Goal: Check status: Check status

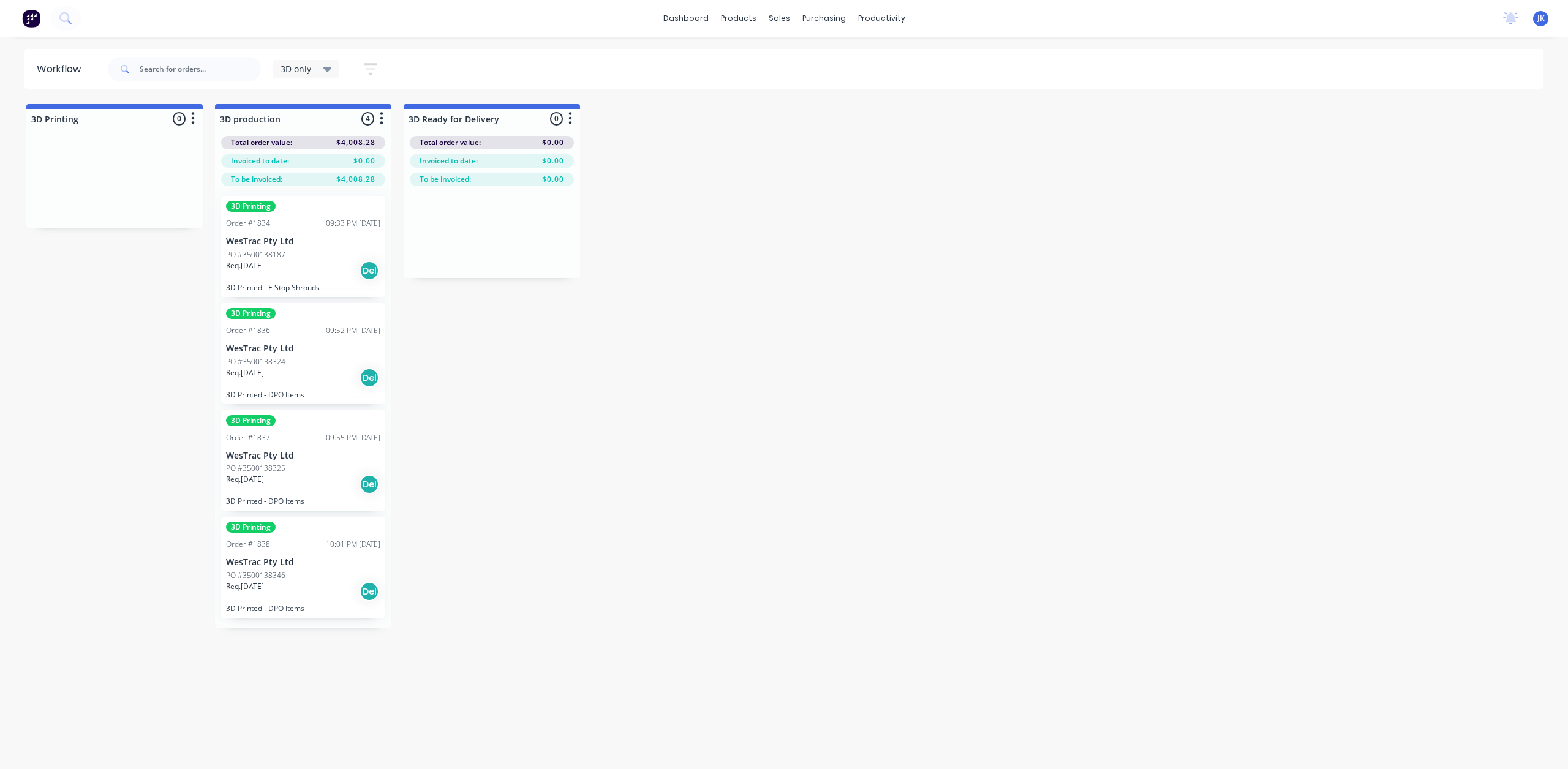
click at [319, 76] on div "3D only" at bounding box center [306, 69] width 66 height 19
click at [233, 72] on input "text" at bounding box center [200, 69] width 122 height 24
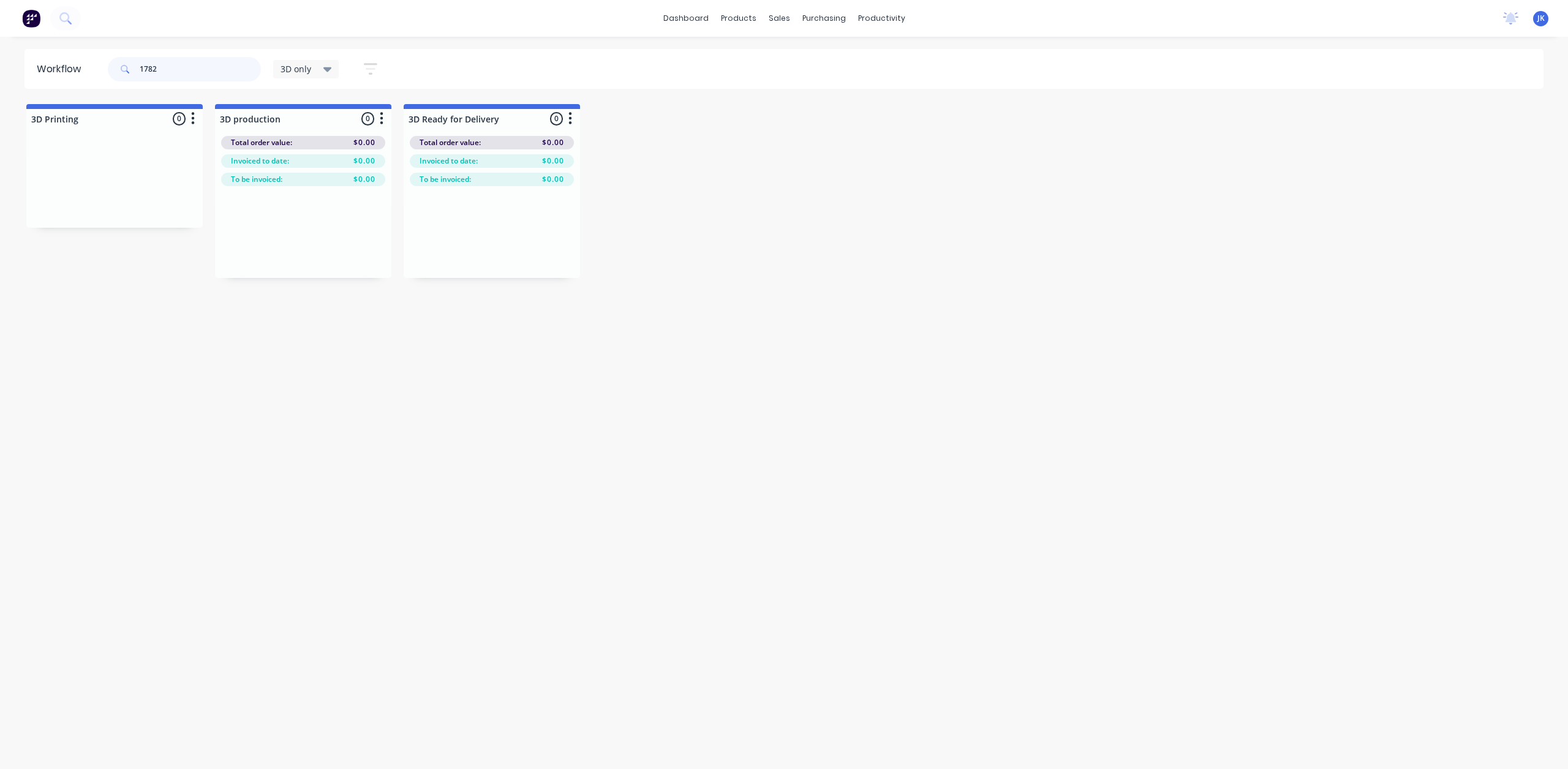
type input "1782"
click at [317, 64] on div "3D only" at bounding box center [306, 69] width 52 height 11
click at [322, 160] on button "None" at bounding box center [347, 160] width 130 height 14
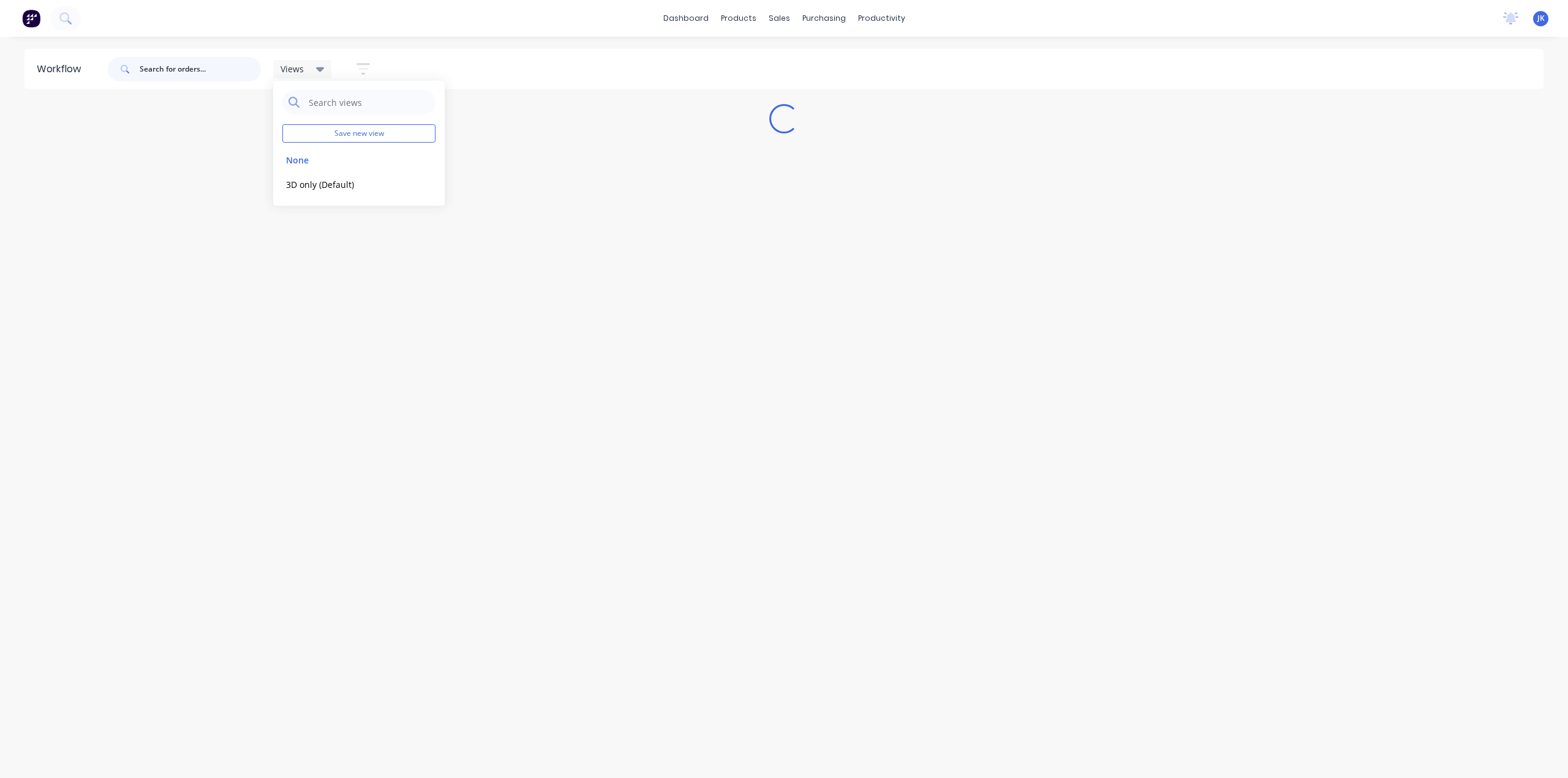
click at [197, 61] on input "text" at bounding box center [200, 69] width 122 height 24
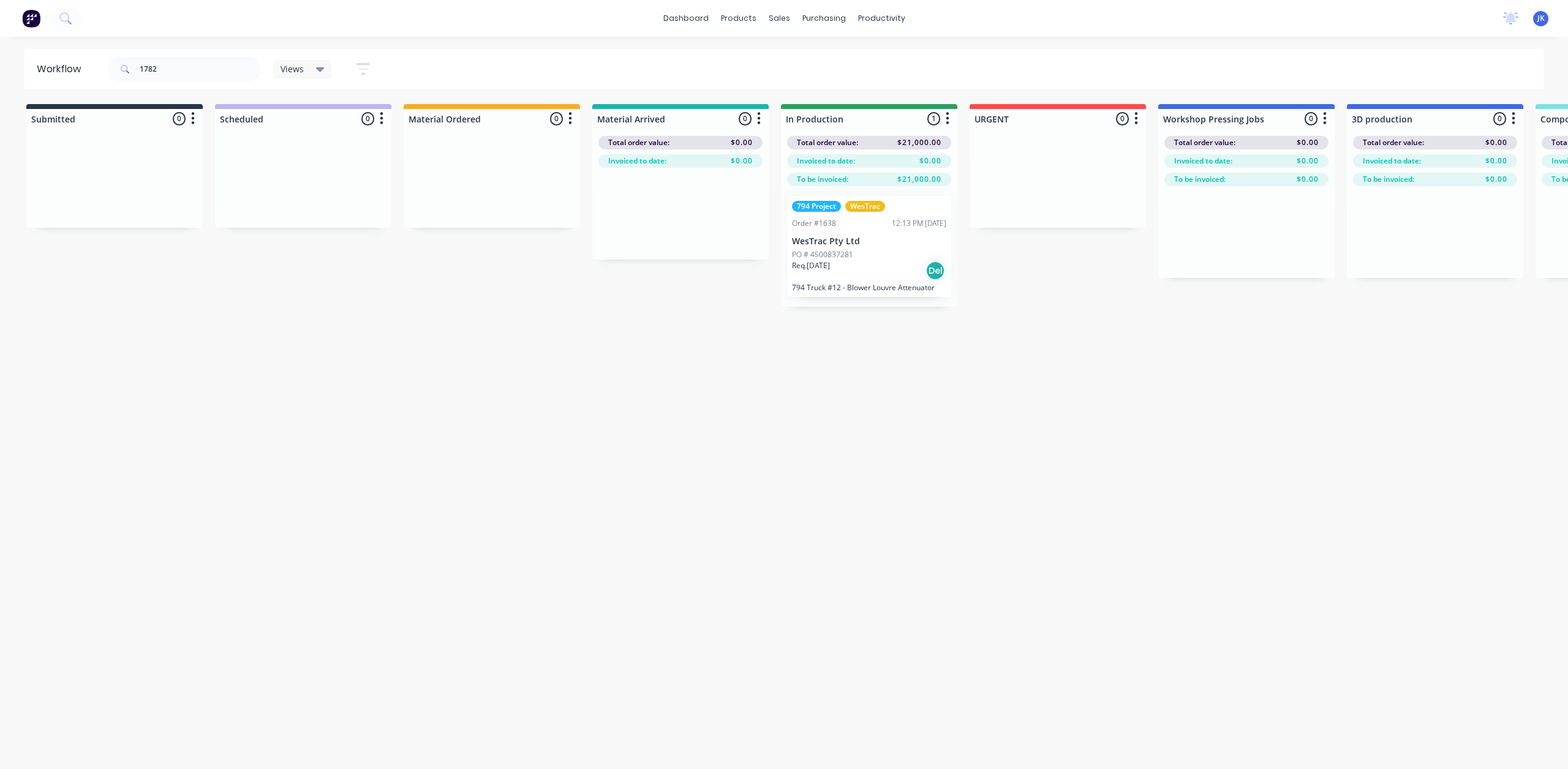
drag, startPoint x: 1200, startPoint y: 348, endPoint x: 739, endPoint y: 371, distance: 461.6
click at [739, 371] on div "Workflow 1782 Views Save new view None edit 3D only (Default) edit Show/Hide st…" at bounding box center [784, 396] width 1568 height 696
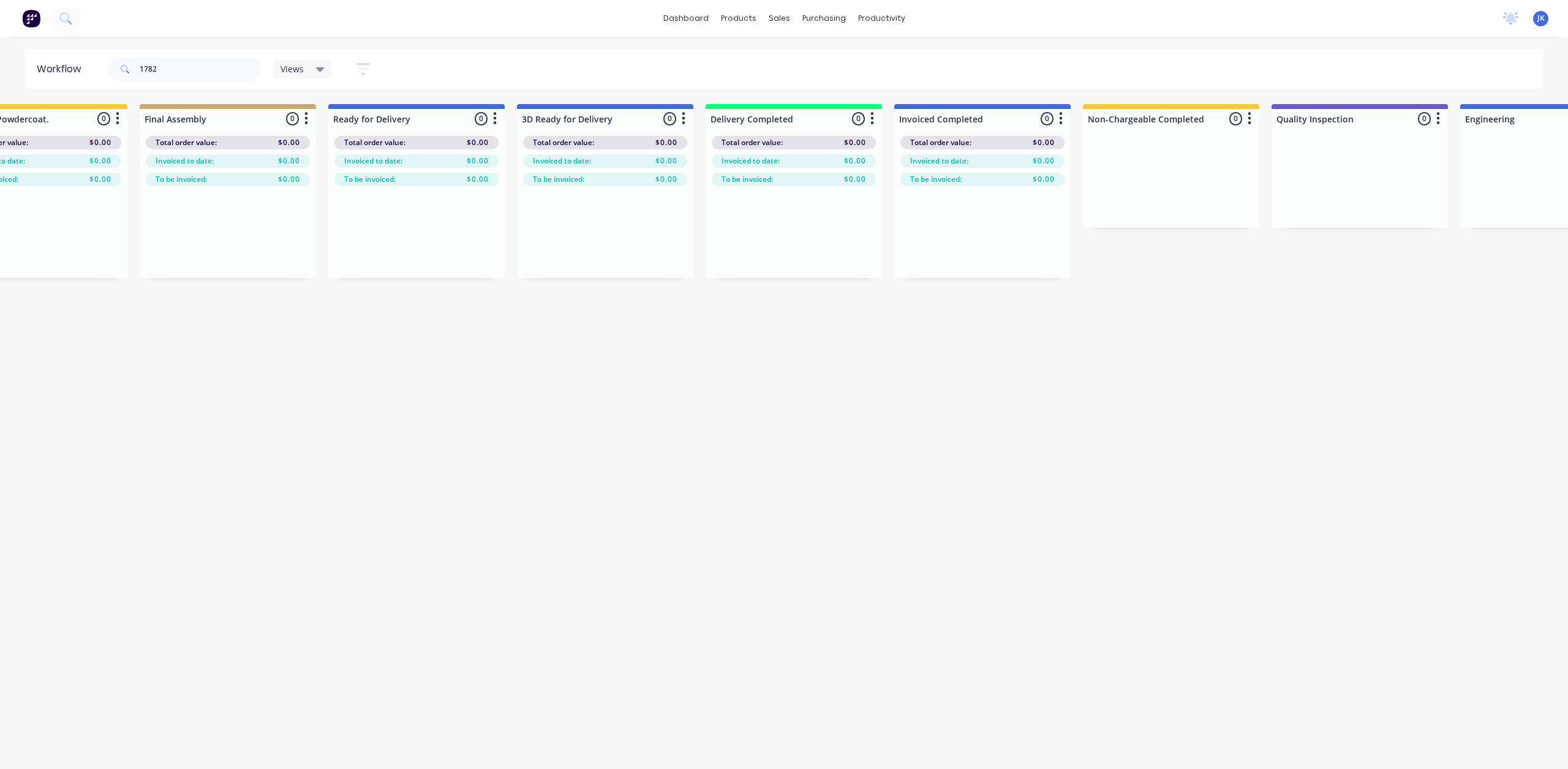
scroll to position [0, 1934]
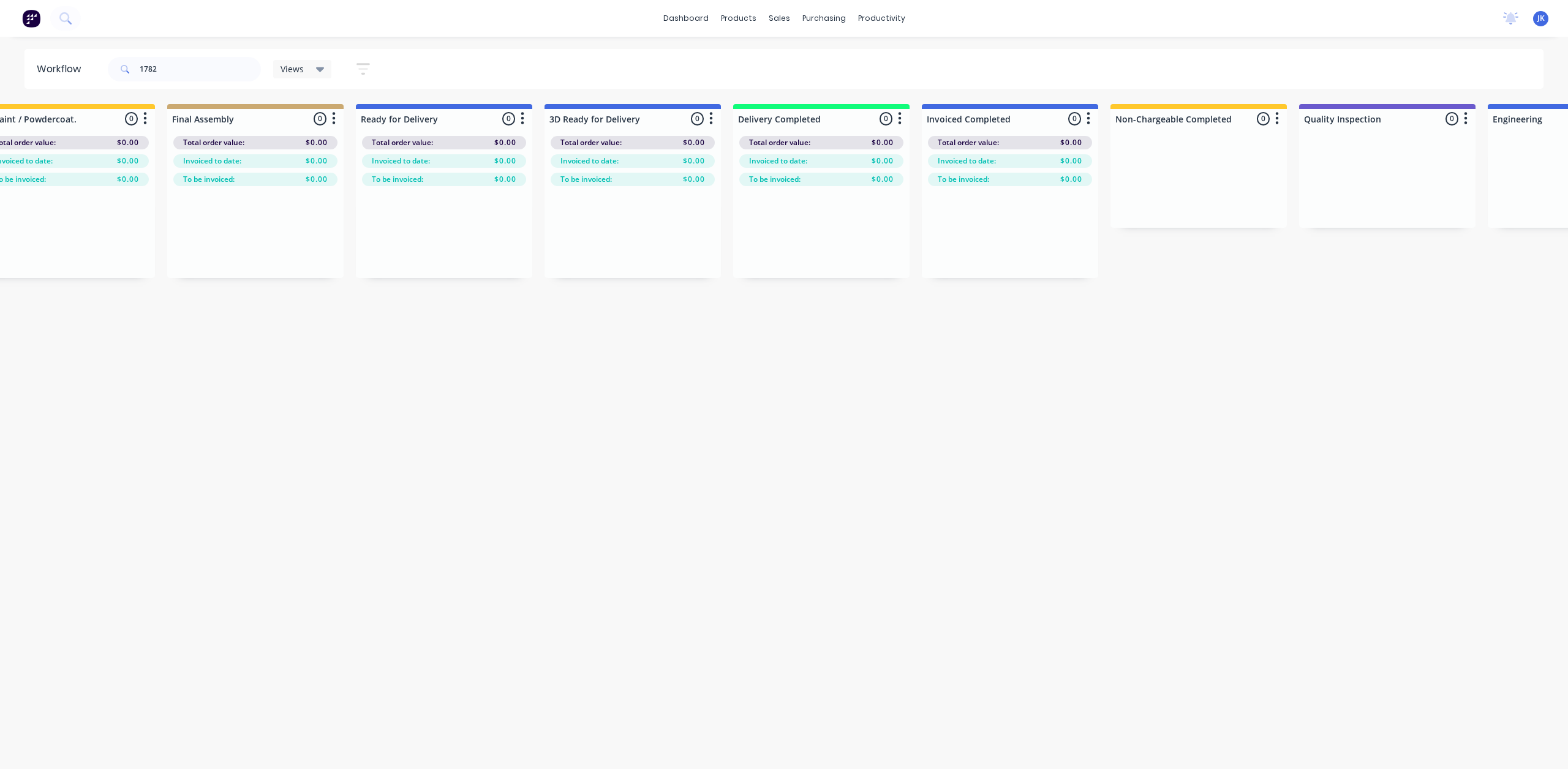
click at [173, 55] on div "1782" at bounding box center [184, 69] width 153 height 37
click at [173, 66] on input "1782" at bounding box center [200, 69] width 122 height 24
type input "1780"
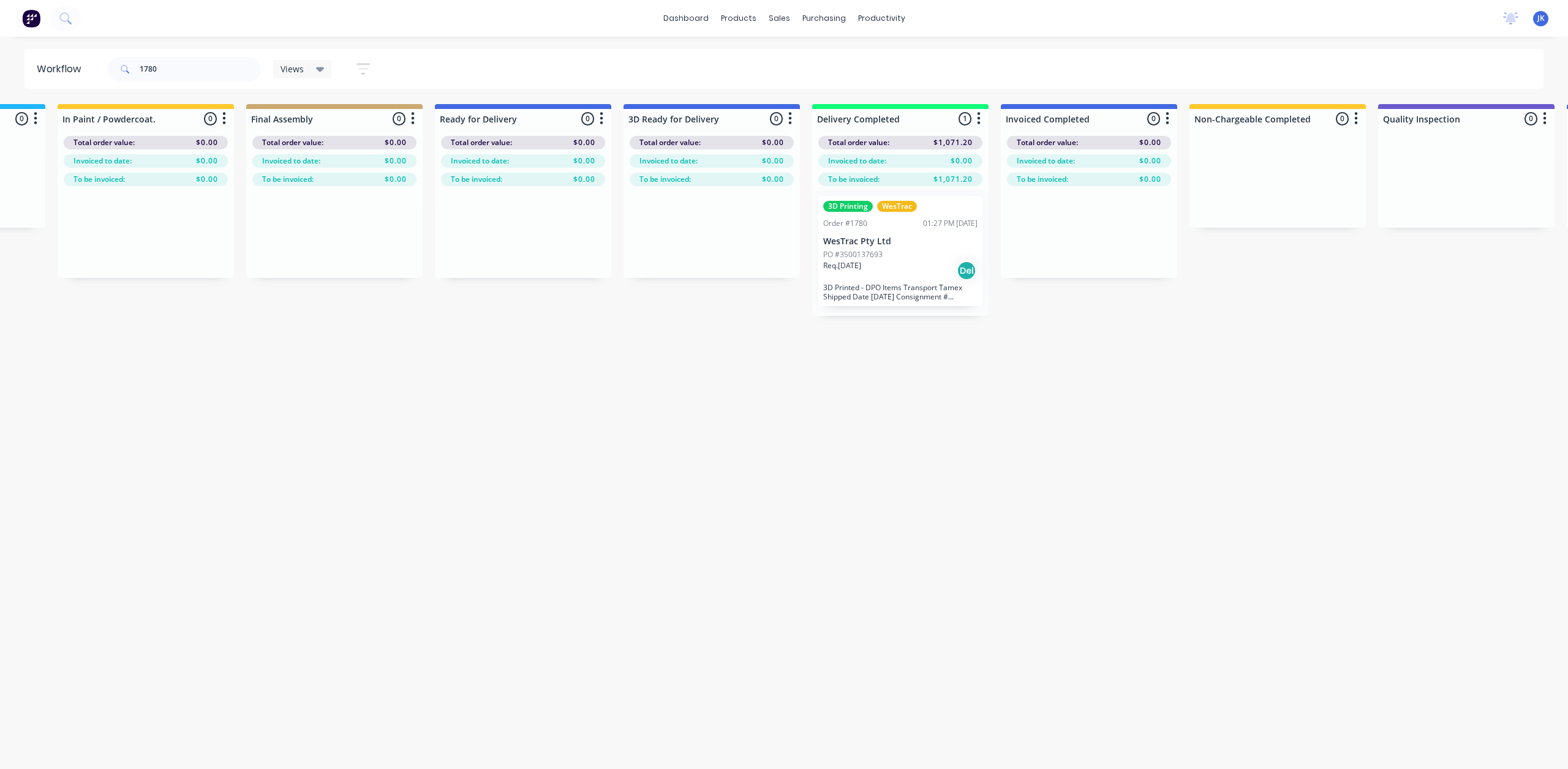
scroll to position [0, 2153]
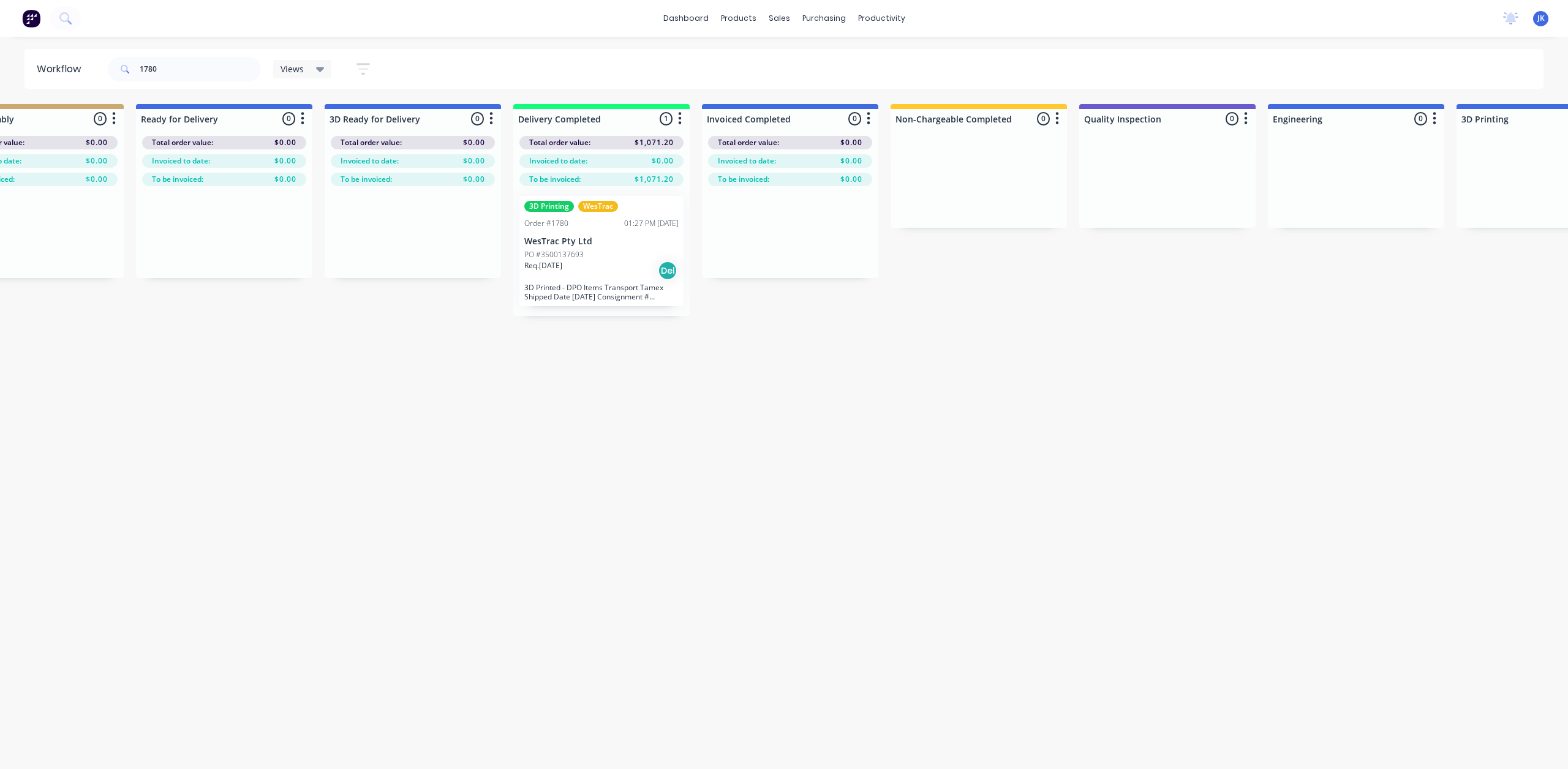
click at [610, 240] on p "WesTrac Pty Ltd" at bounding box center [601, 242] width 155 height 10
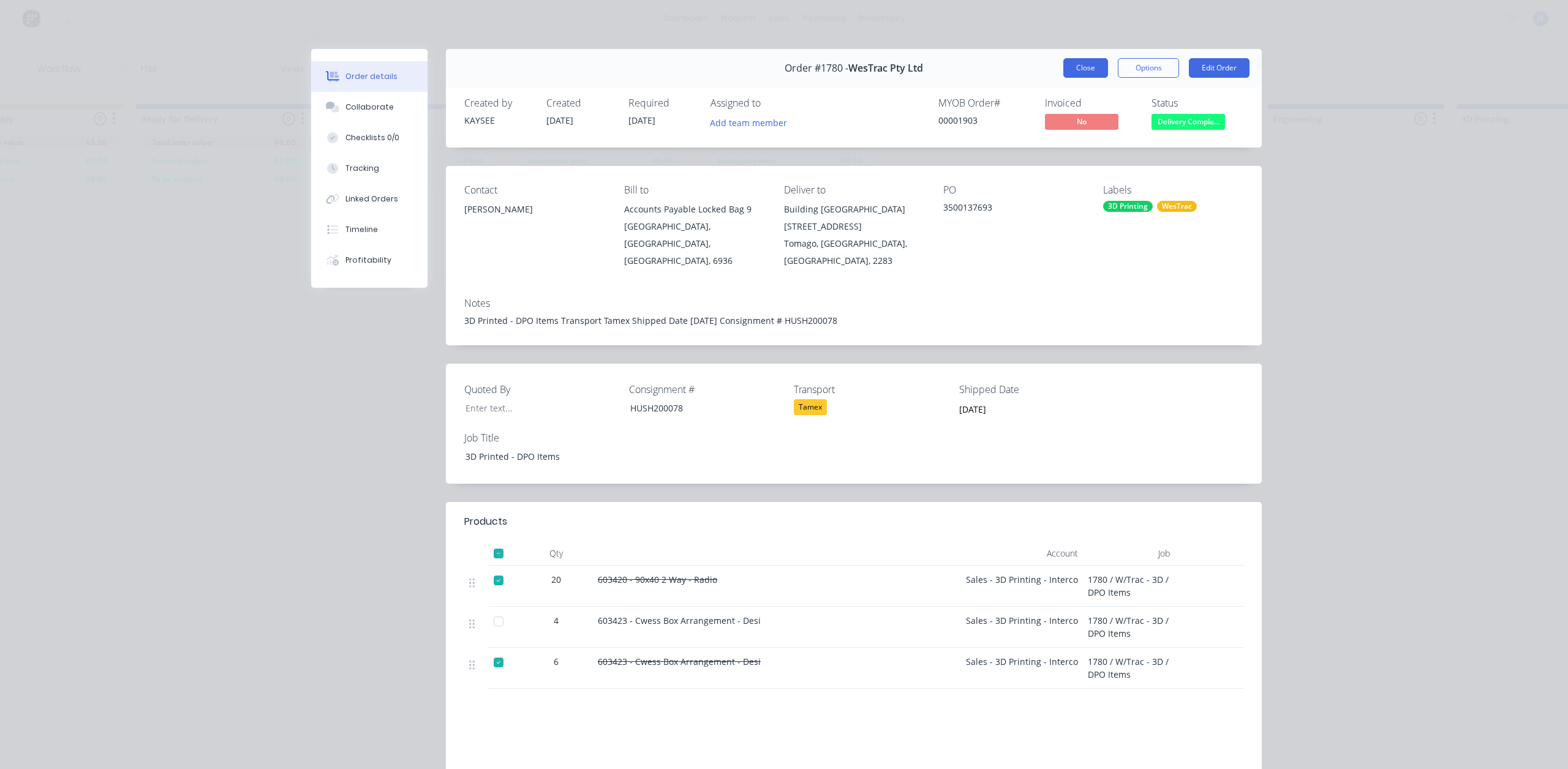
click at [1093, 61] on button "Close" at bounding box center [1085, 68] width 45 height 19
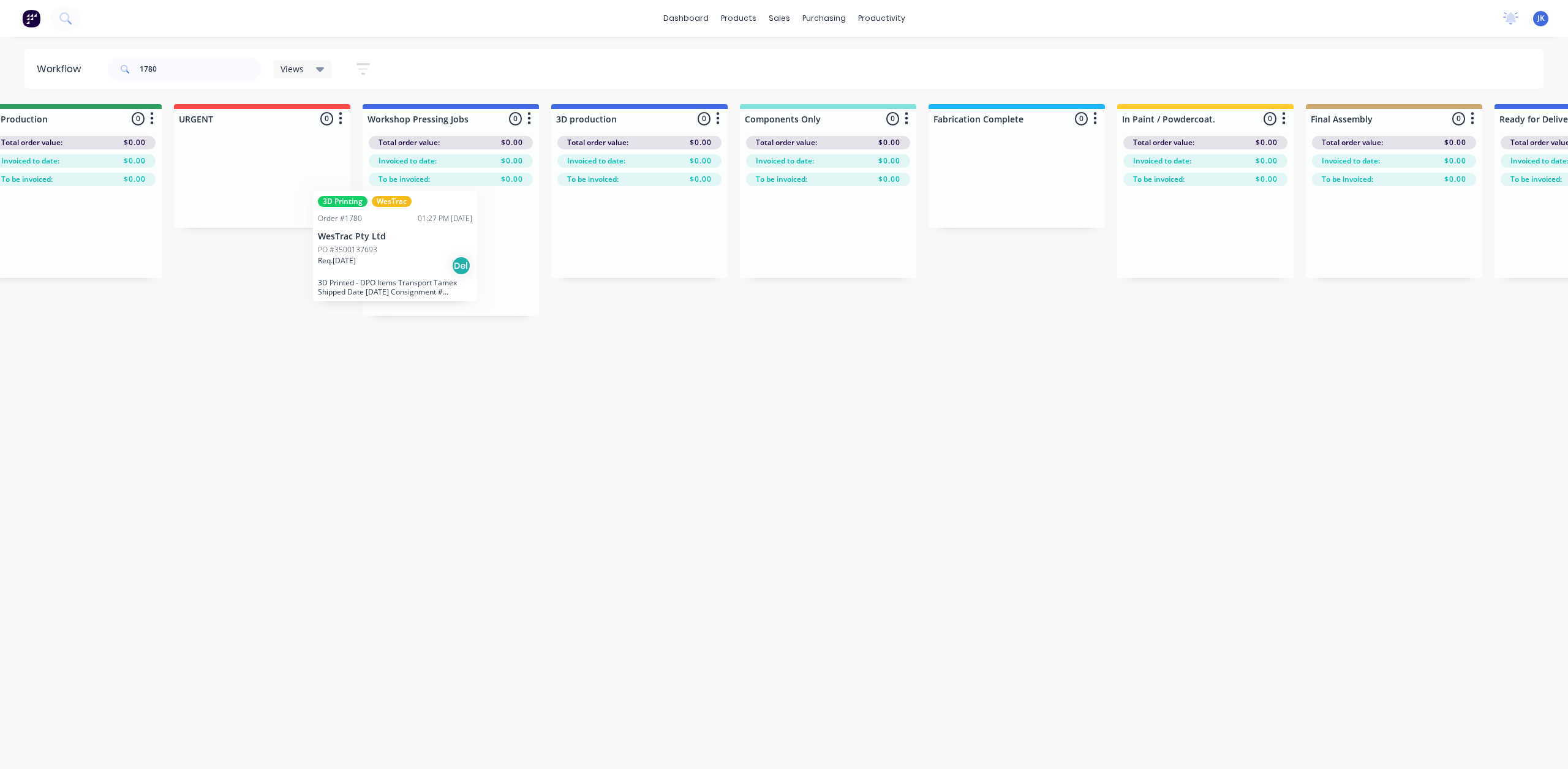
scroll to position [0, 795]
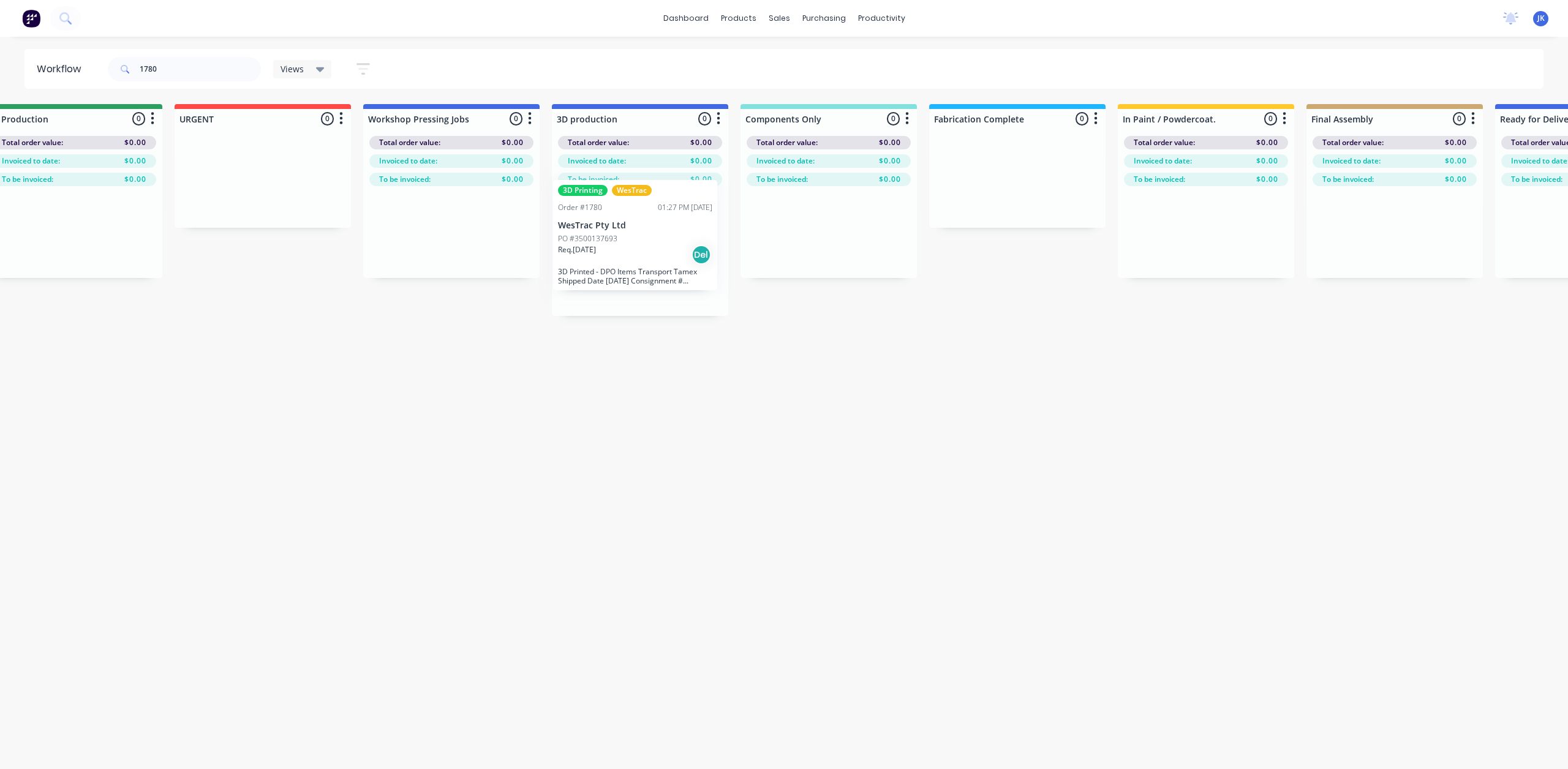
drag, startPoint x: 602, startPoint y: 263, endPoint x: 632, endPoint y: 247, distance: 34.0
click at [632, 247] on div "Submitted 1 Sort By Created date Required date Order number Customer name Most …" at bounding box center [1193, 210] width 3996 height 212
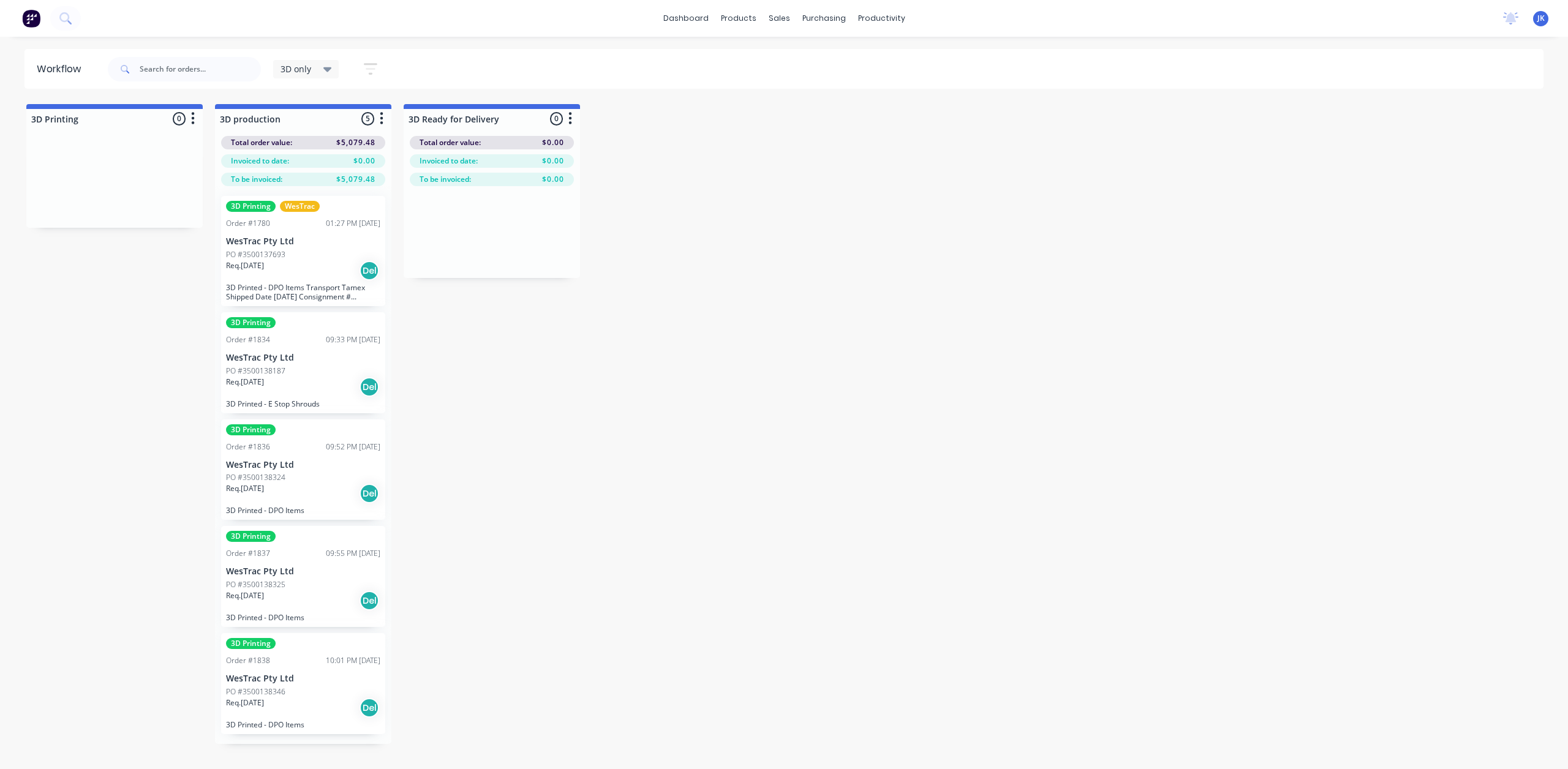
click at [288, 353] on p "WesTrac Pty Ltd" at bounding box center [303, 358] width 155 height 10
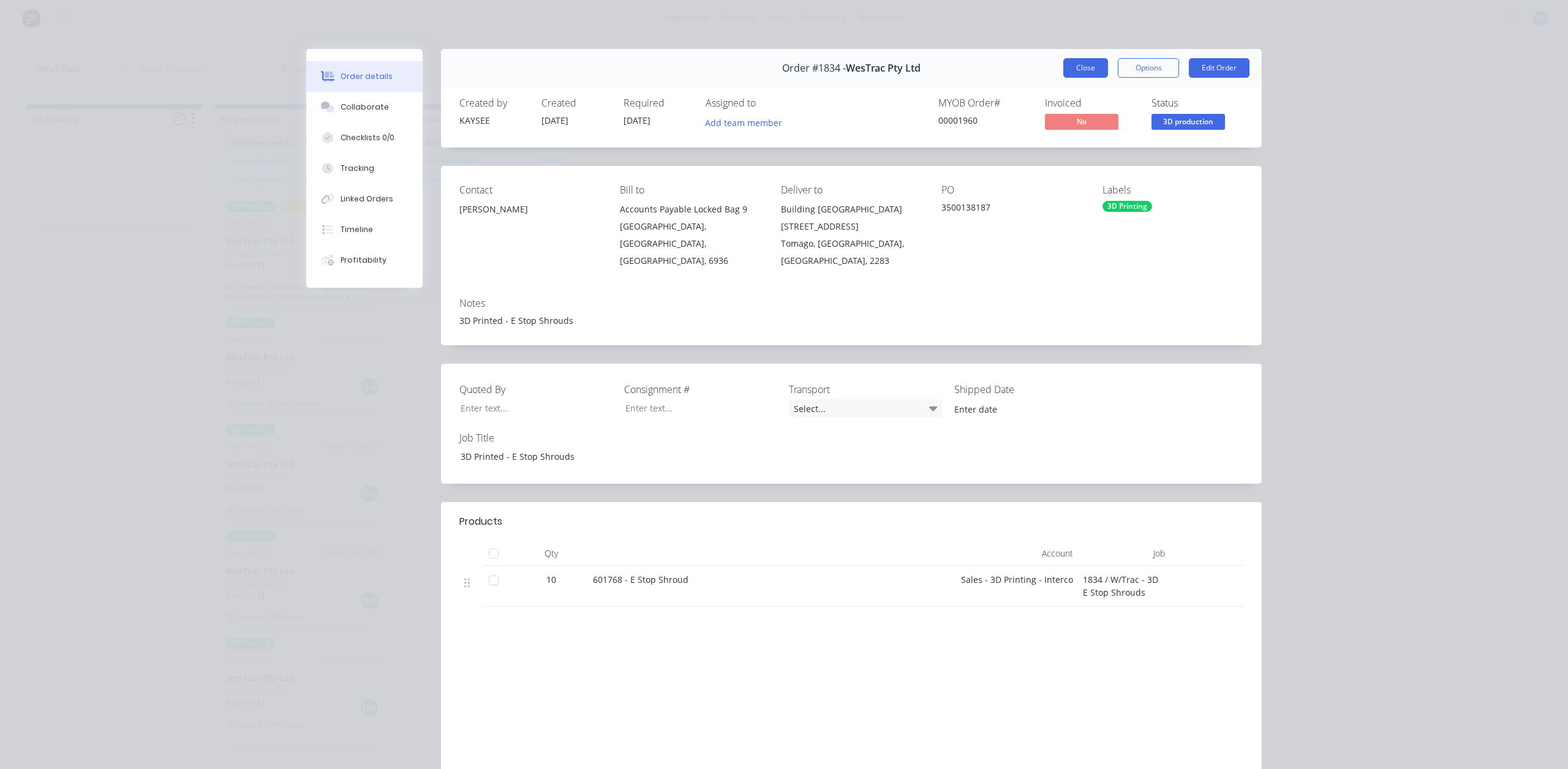
click at [1072, 70] on button "Close" at bounding box center [1085, 68] width 45 height 19
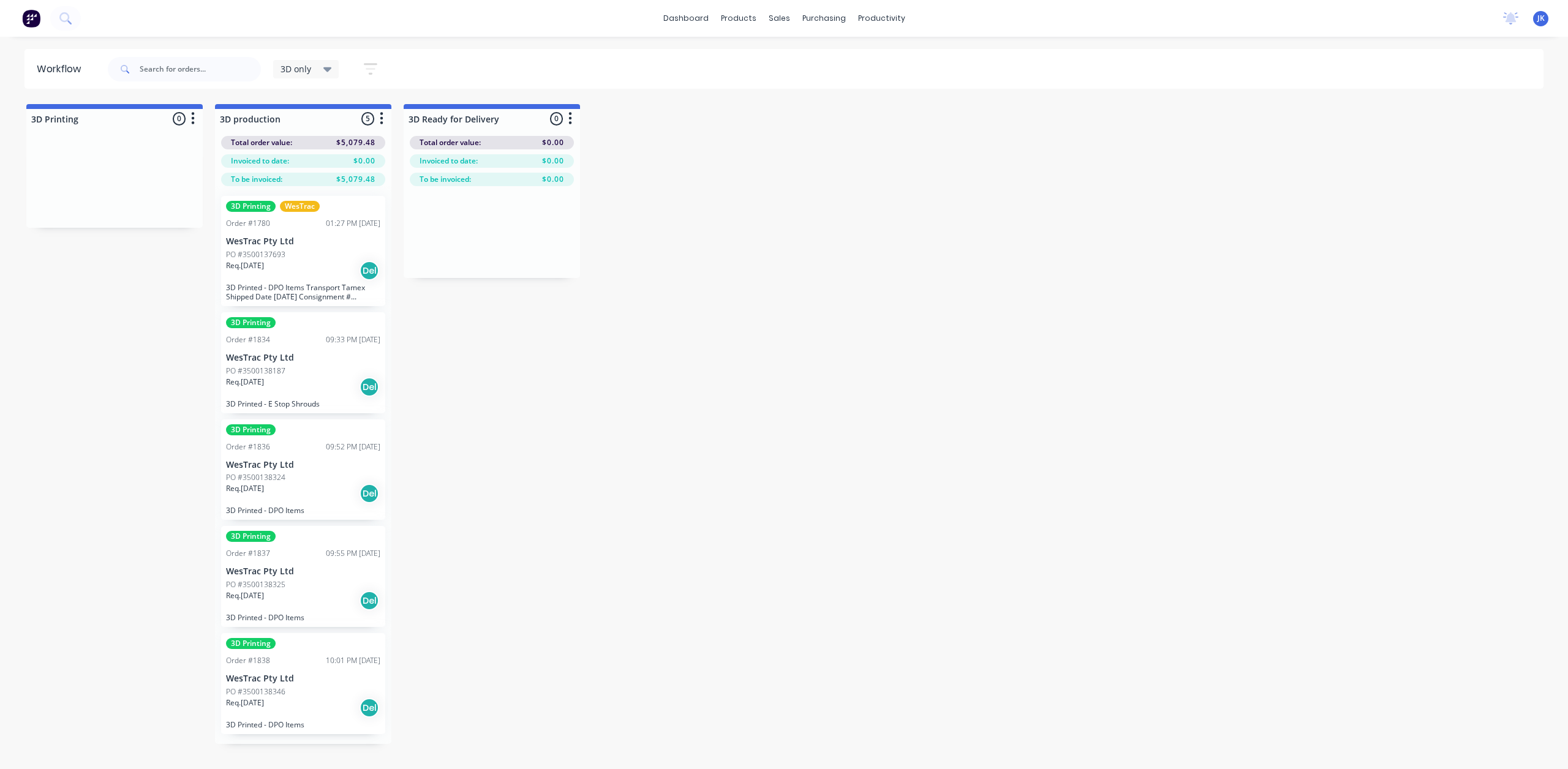
click at [319, 484] on div "Req. [DATE] Del" at bounding box center [303, 493] width 155 height 21
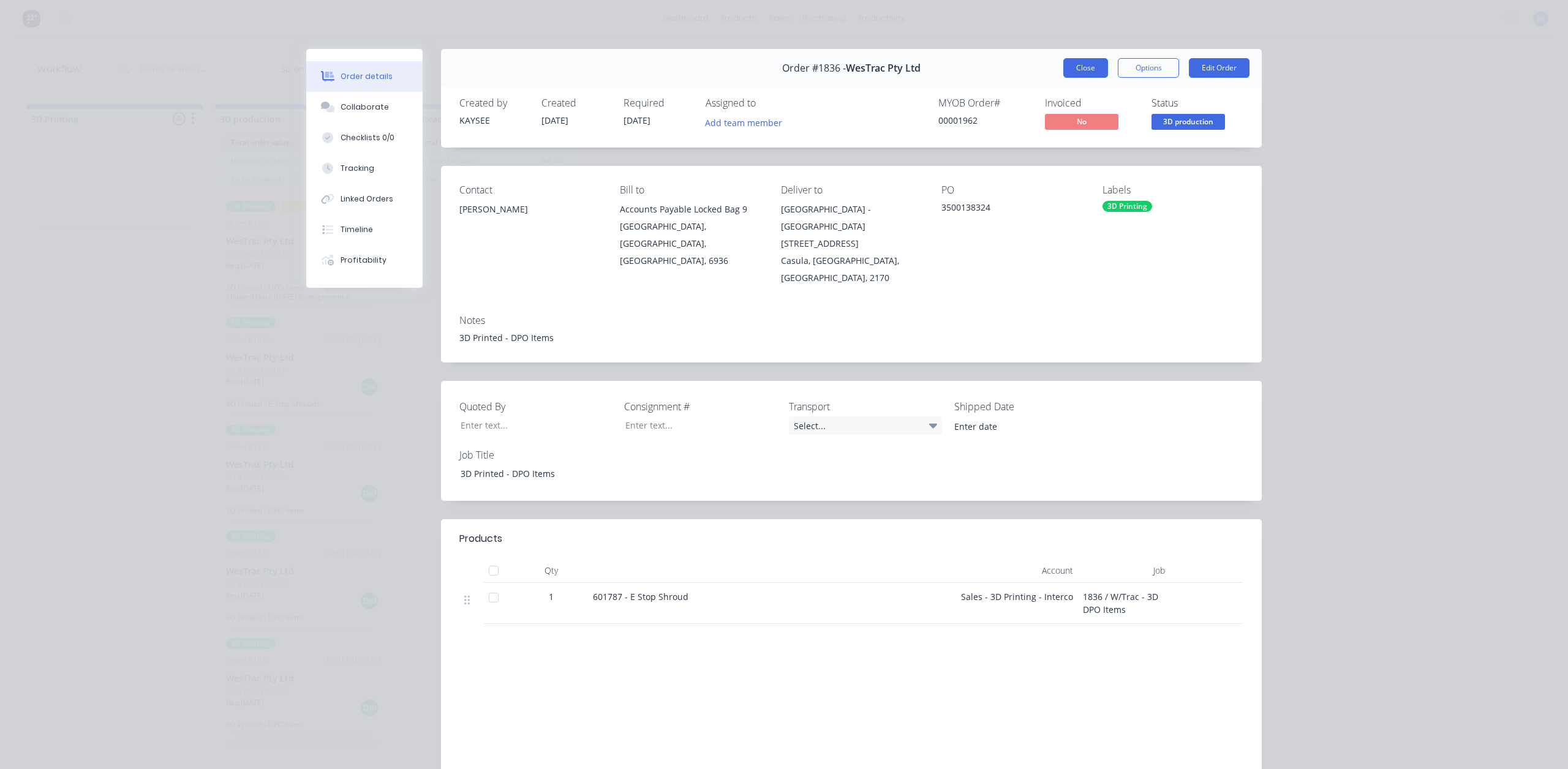
click at [1089, 68] on button "Close" at bounding box center [1085, 68] width 45 height 19
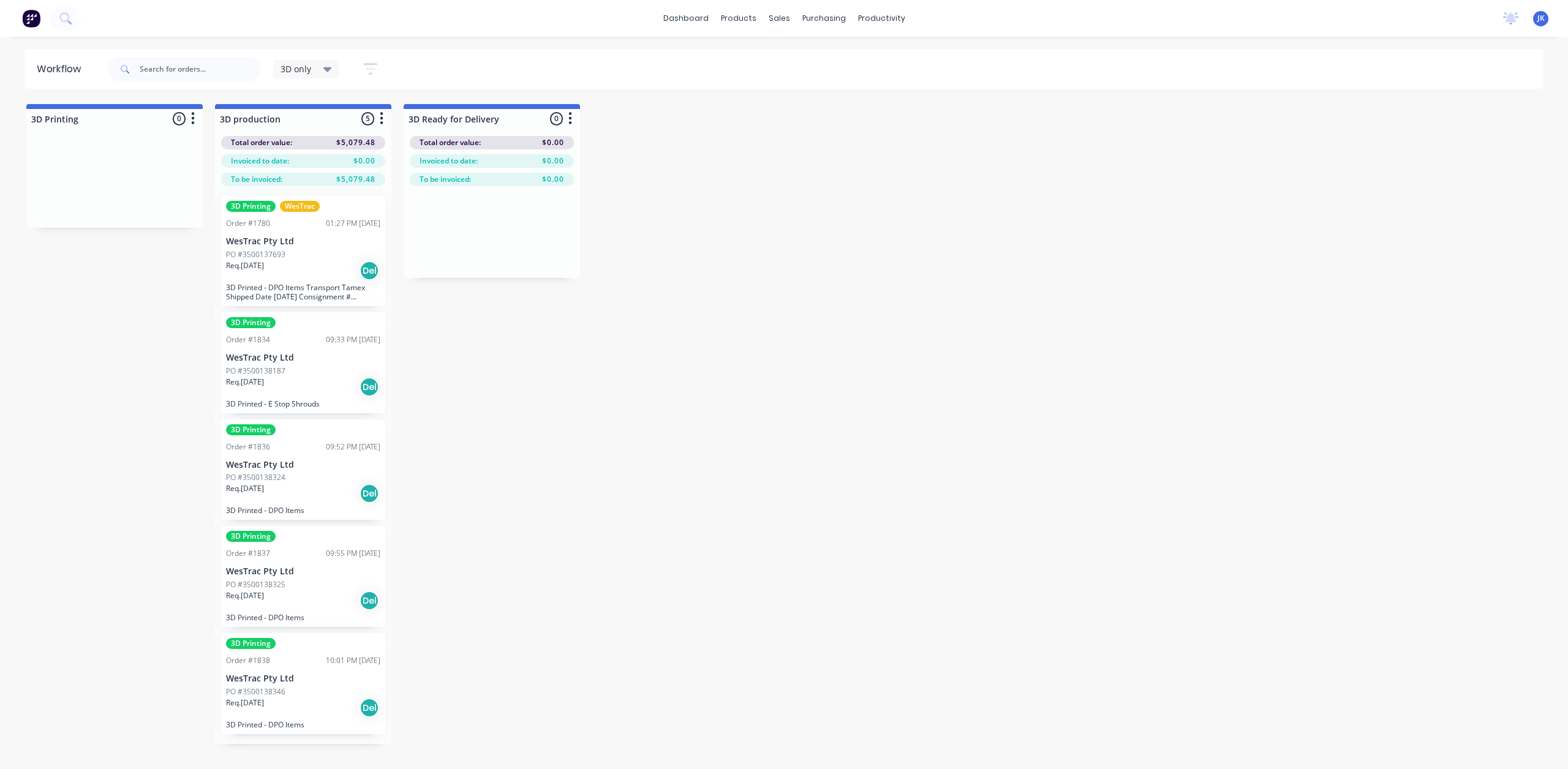
click at [326, 555] on div "09:55 PM [DATE]" at bounding box center [353, 553] width 55 height 11
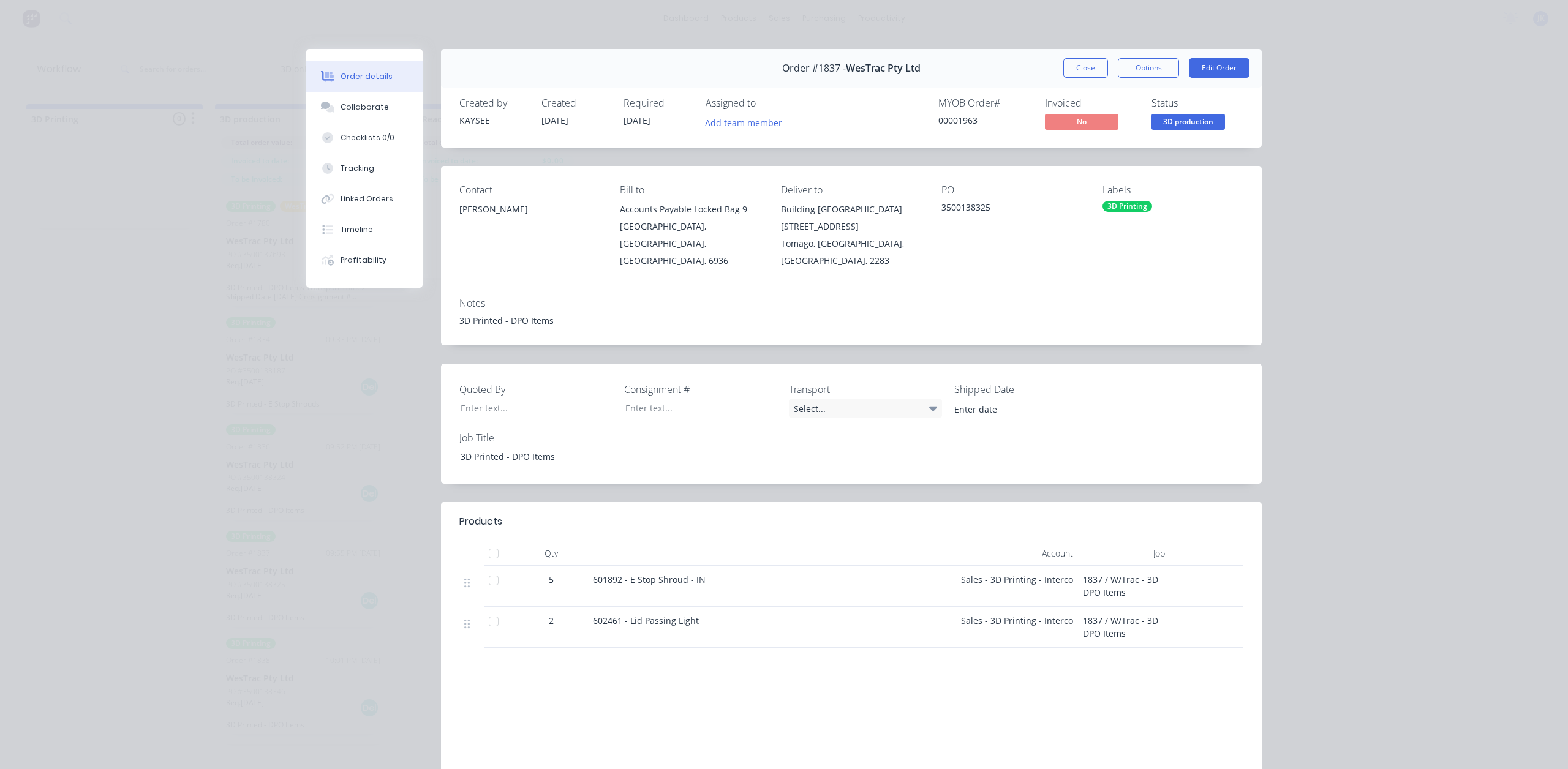
click at [1093, 76] on button "Close" at bounding box center [1085, 68] width 45 height 19
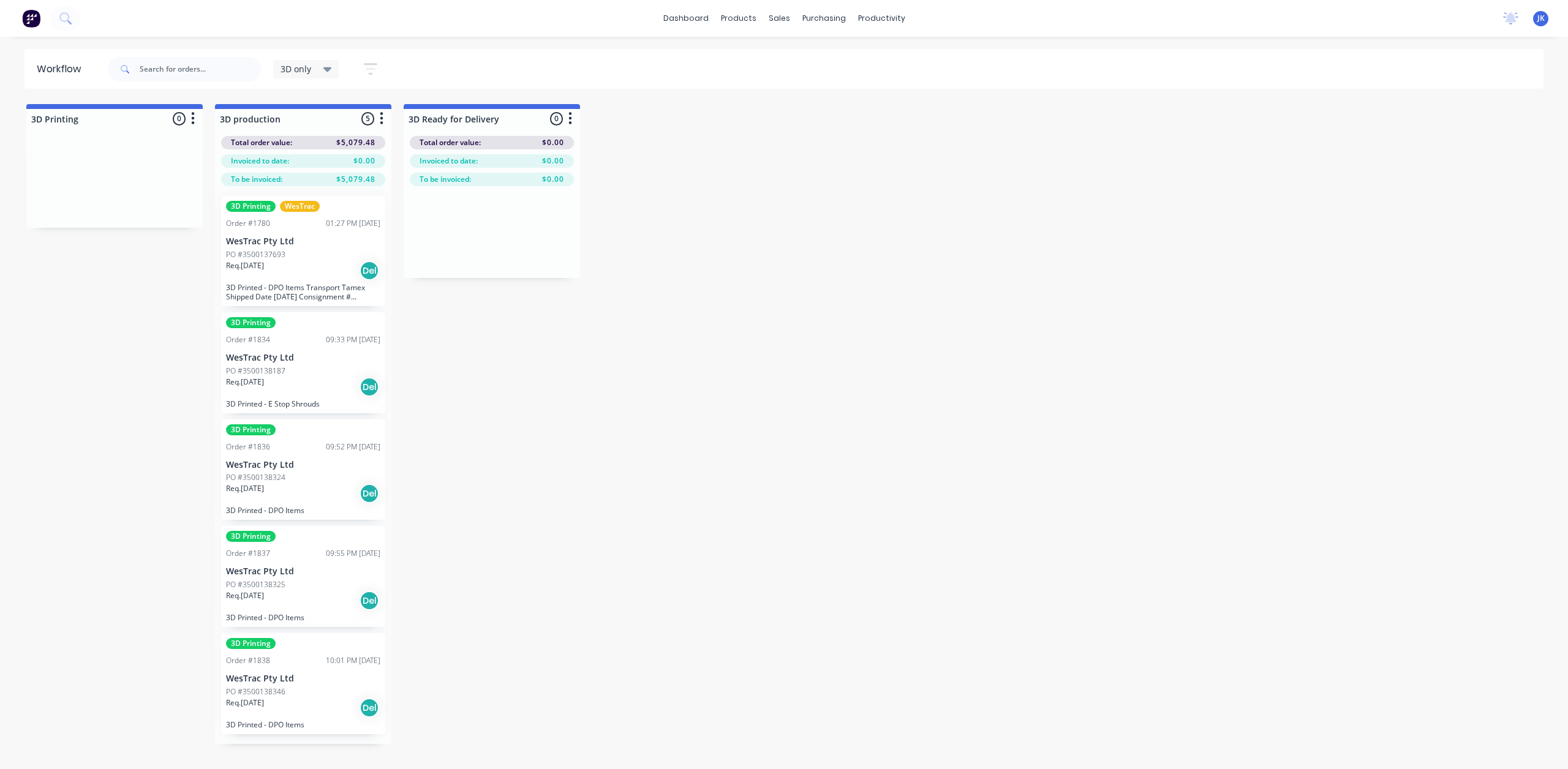
click at [313, 661] on div "Order #1838 10:01 PM [DATE]" at bounding box center [303, 660] width 155 height 11
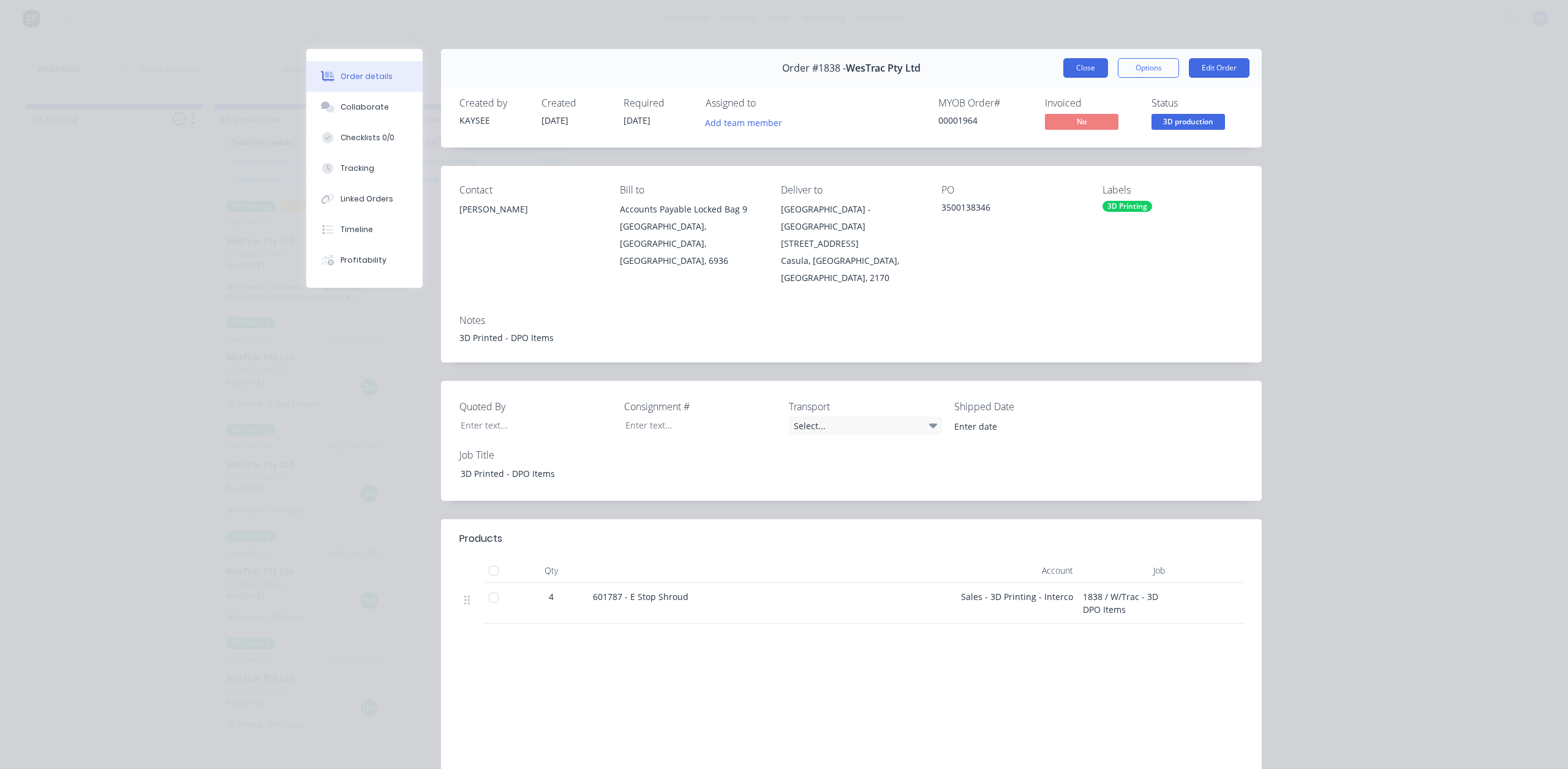
click at [1085, 63] on button "Close" at bounding box center [1085, 68] width 45 height 19
